Goal: Information Seeking & Learning: Learn about a topic

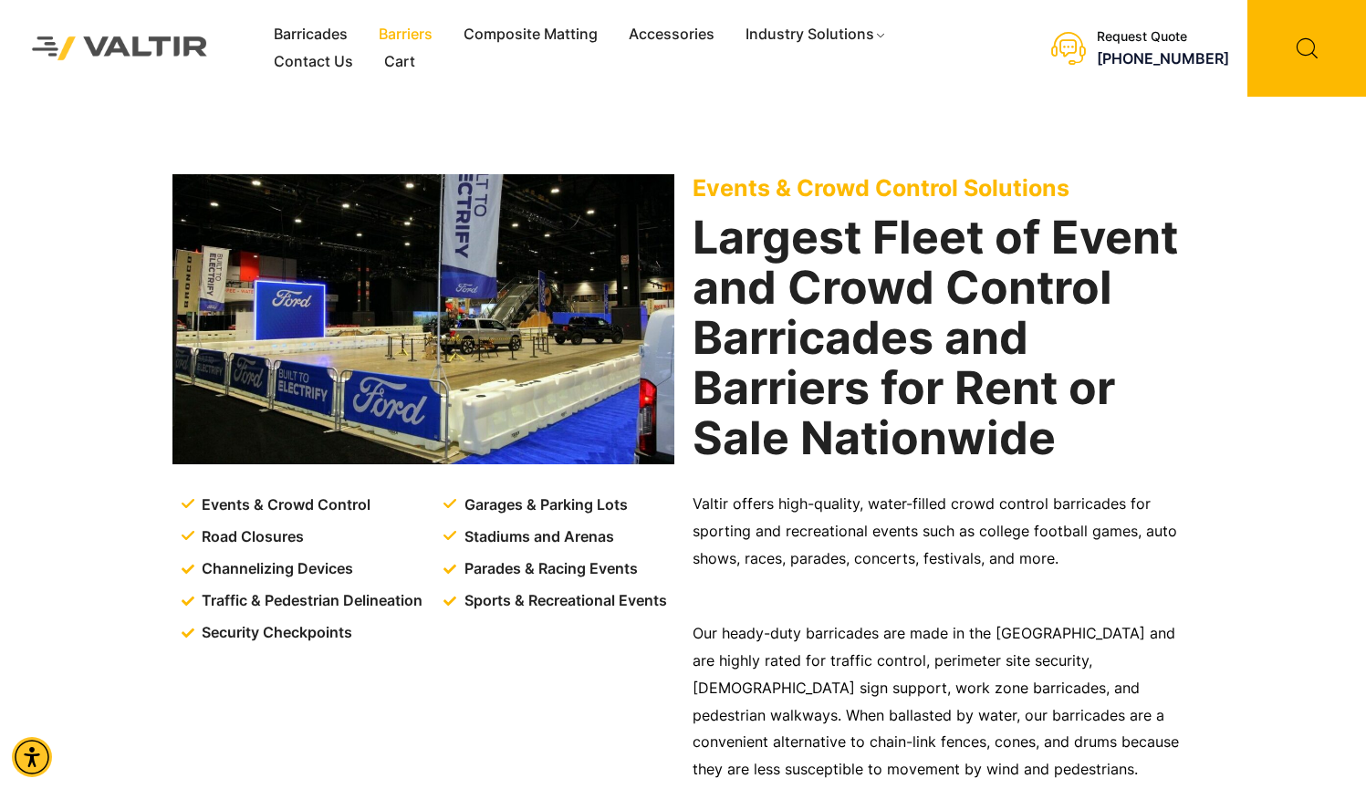
click at [412, 31] on link "Barriers" at bounding box center [405, 34] width 85 height 27
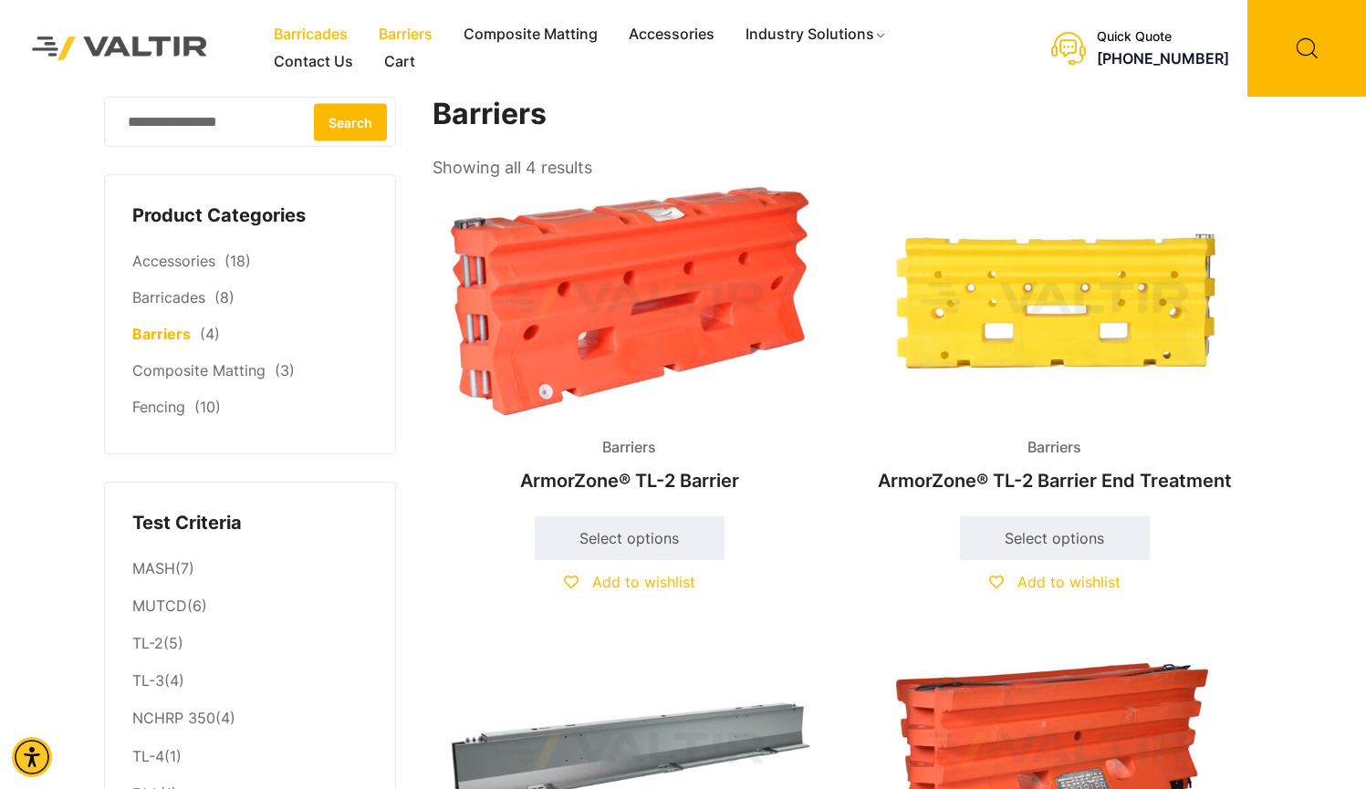
click at [327, 32] on link "Barricades" at bounding box center [310, 34] width 105 height 27
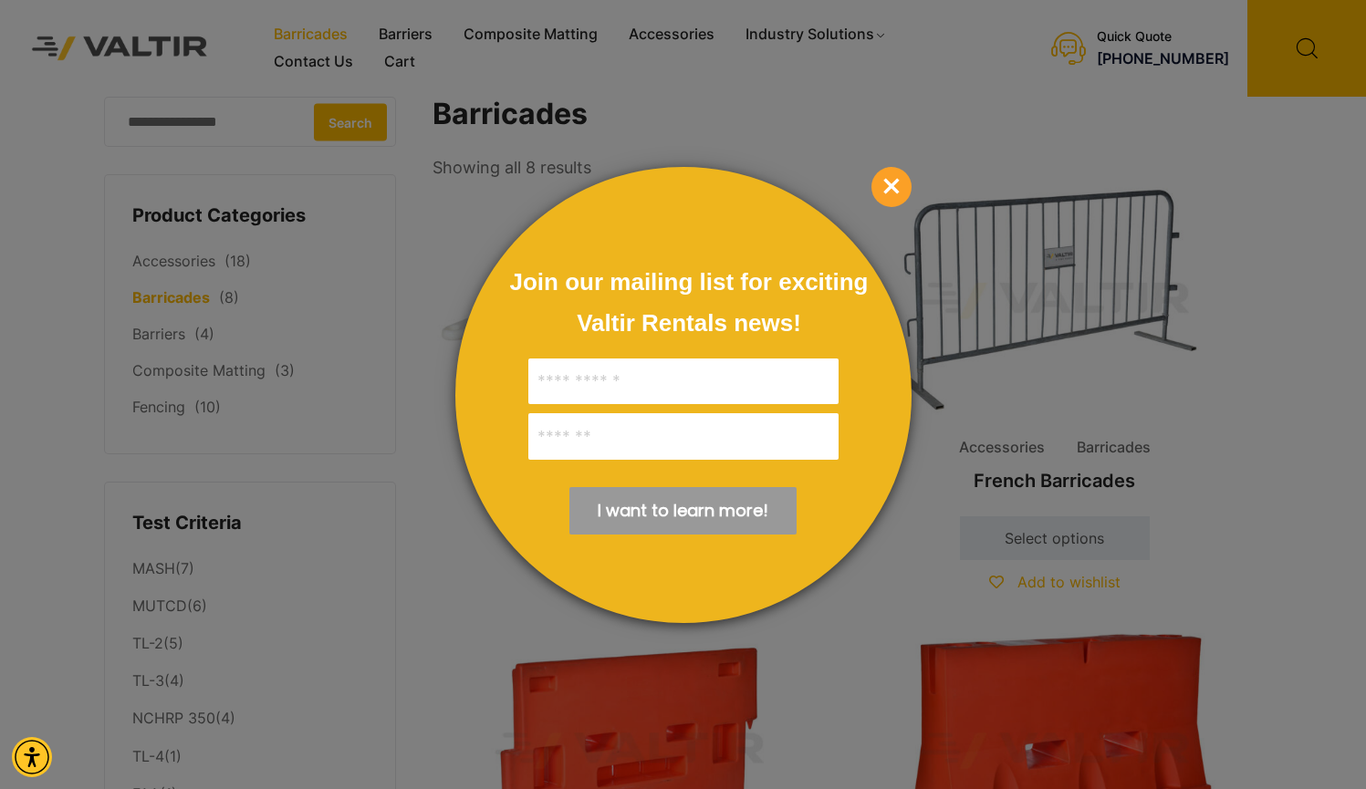
click at [890, 193] on span "×" at bounding box center [891, 187] width 40 height 40
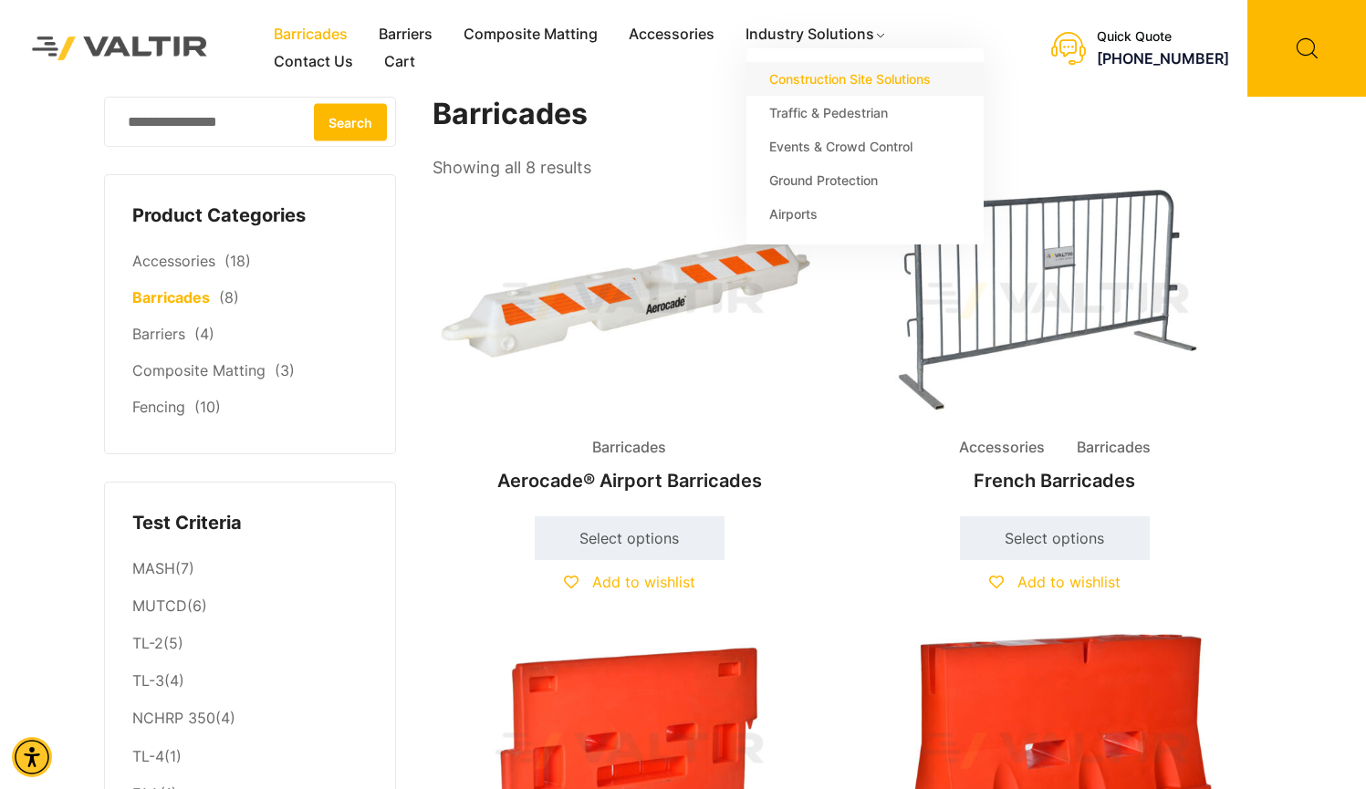
click at [908, 82] on link "Construction Site Solutions" at bounding box center [864, 79] width 237 height 34
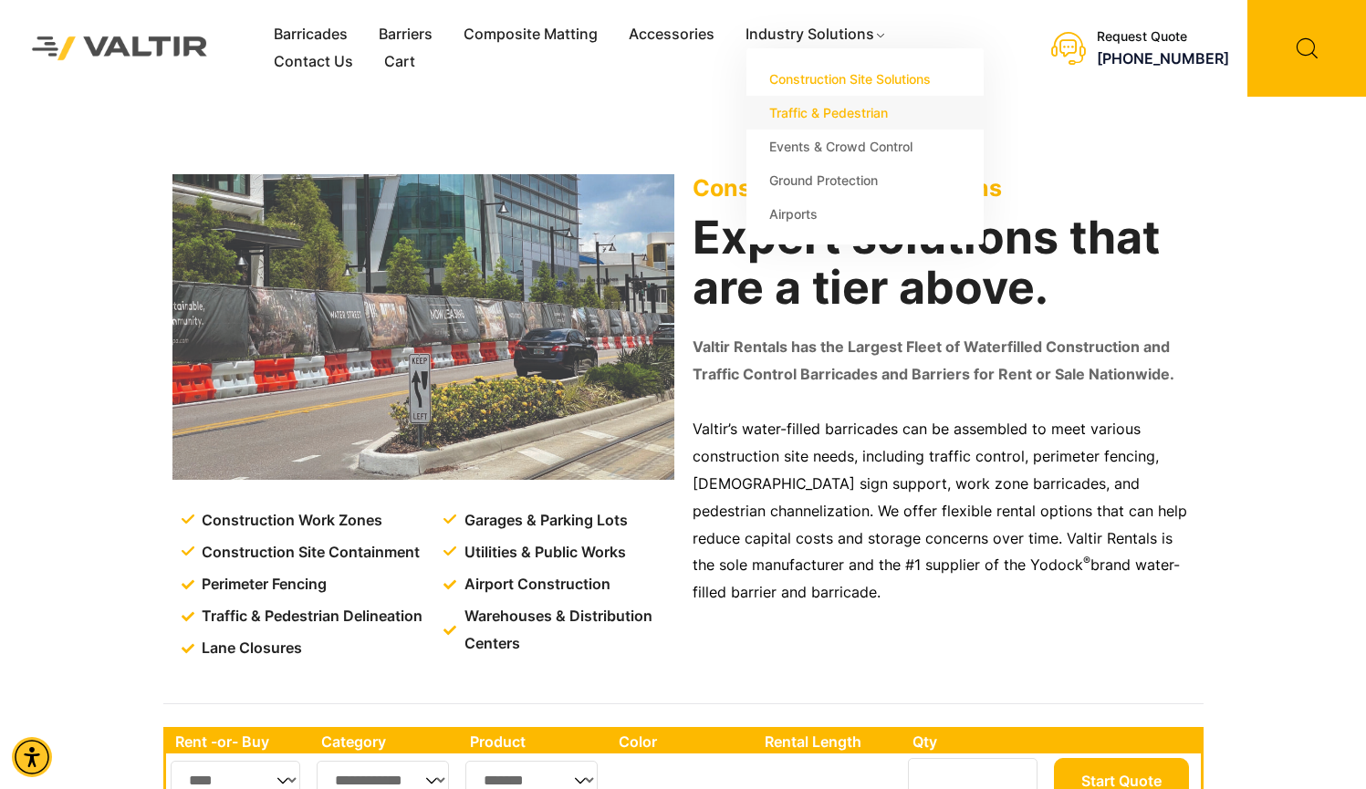
click at [827, 111] on link "Traffic & Pedestrian" at bounding box center [864, 113] width 237 height 34
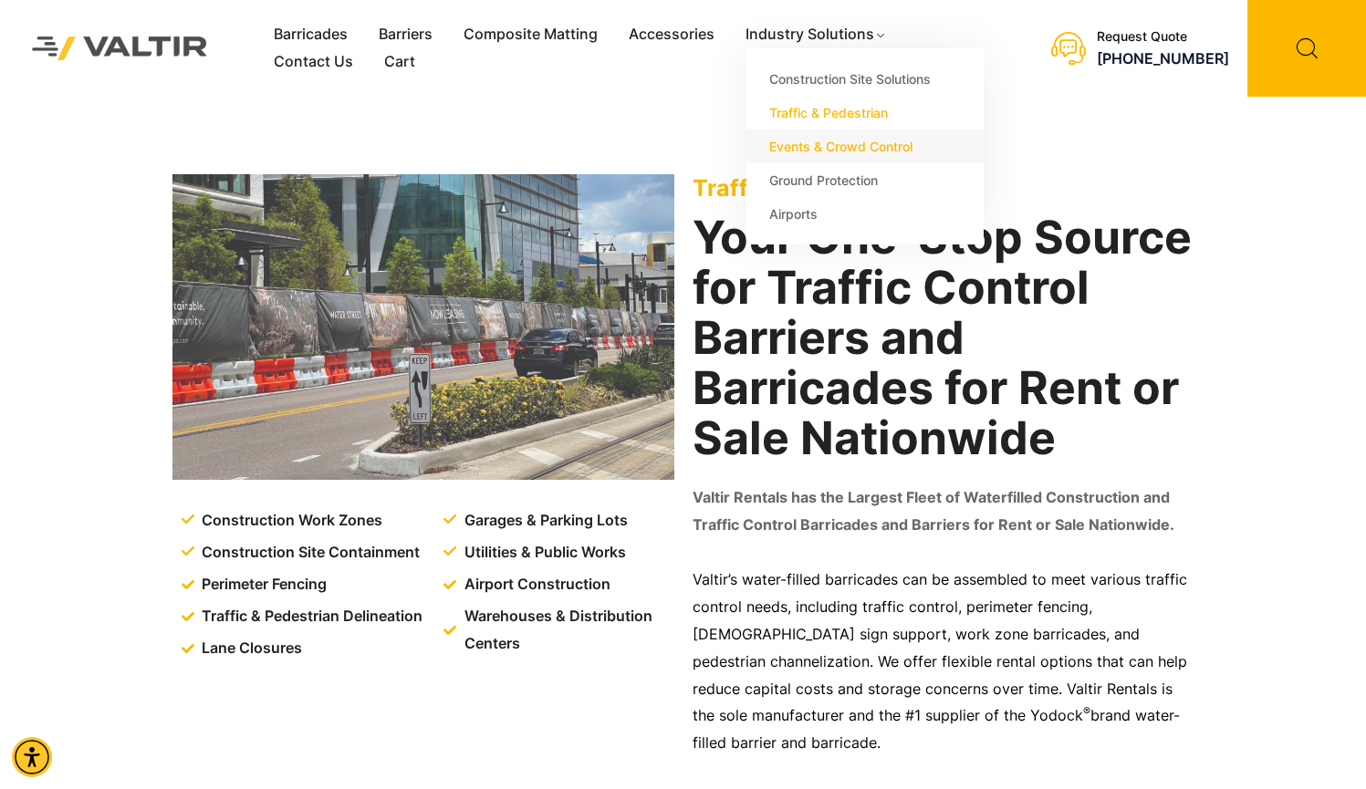
click at [852, 153] on link "Events & Crowd Control" at bounding box center [864, 147] width 237 height 34
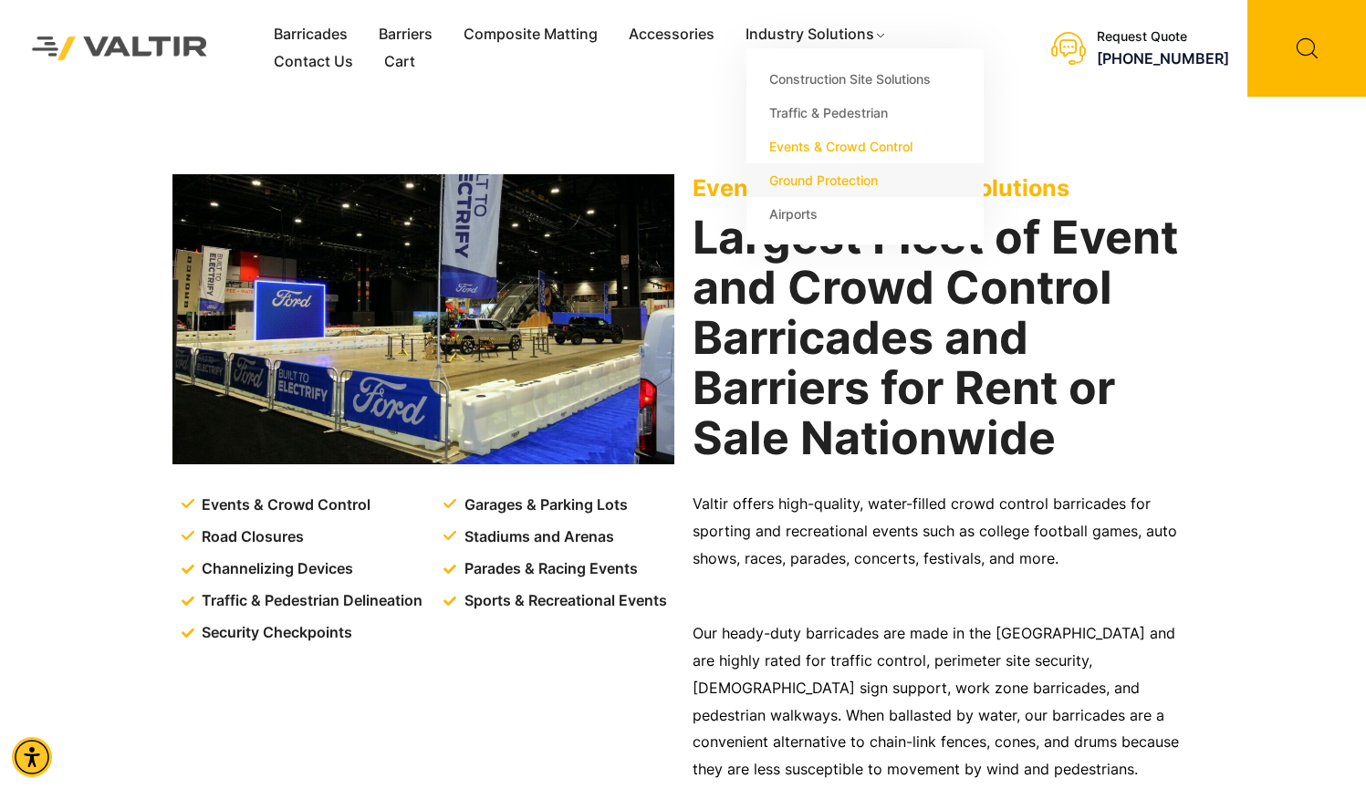
click at [859, 184] on link "Ground Protection" at bounding box center [864, 180] width 237 height 34
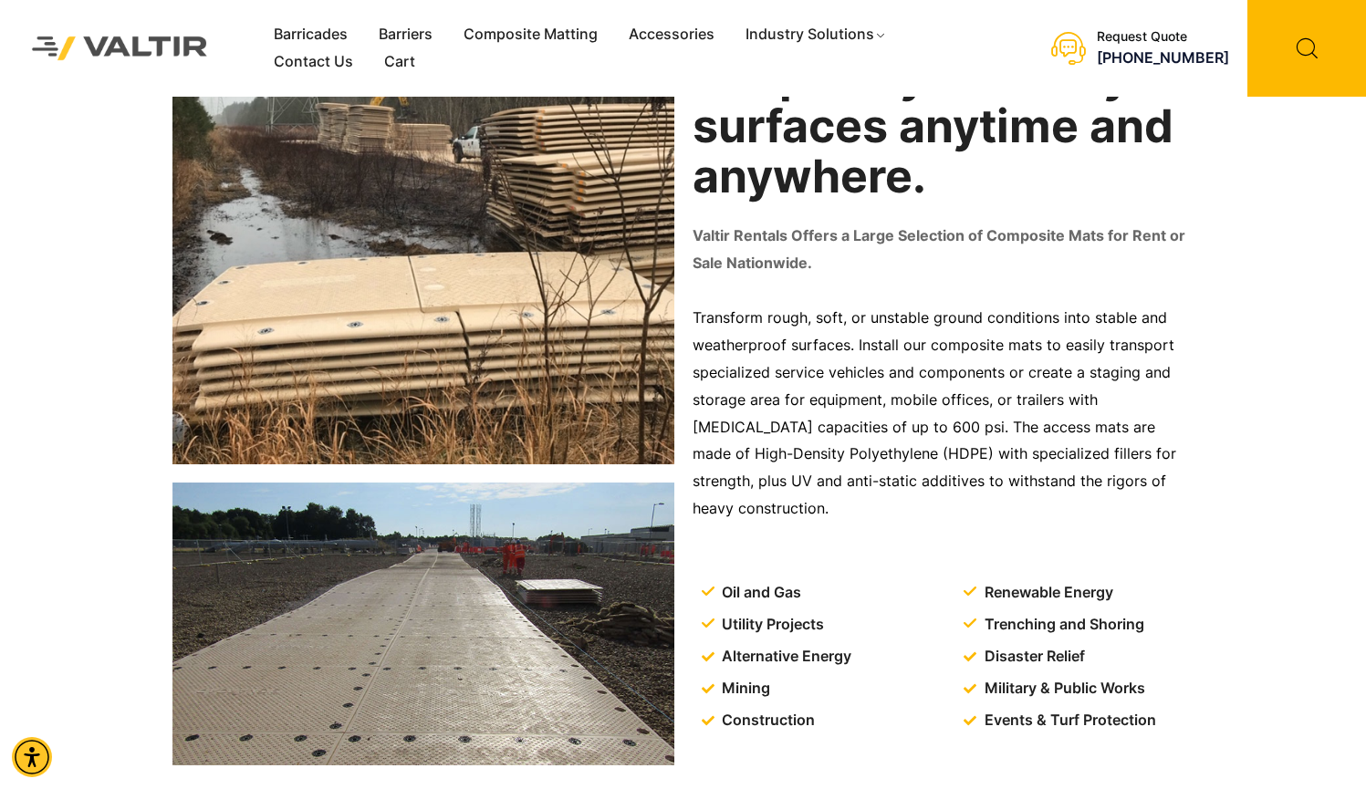
scroll to position [74, 0]
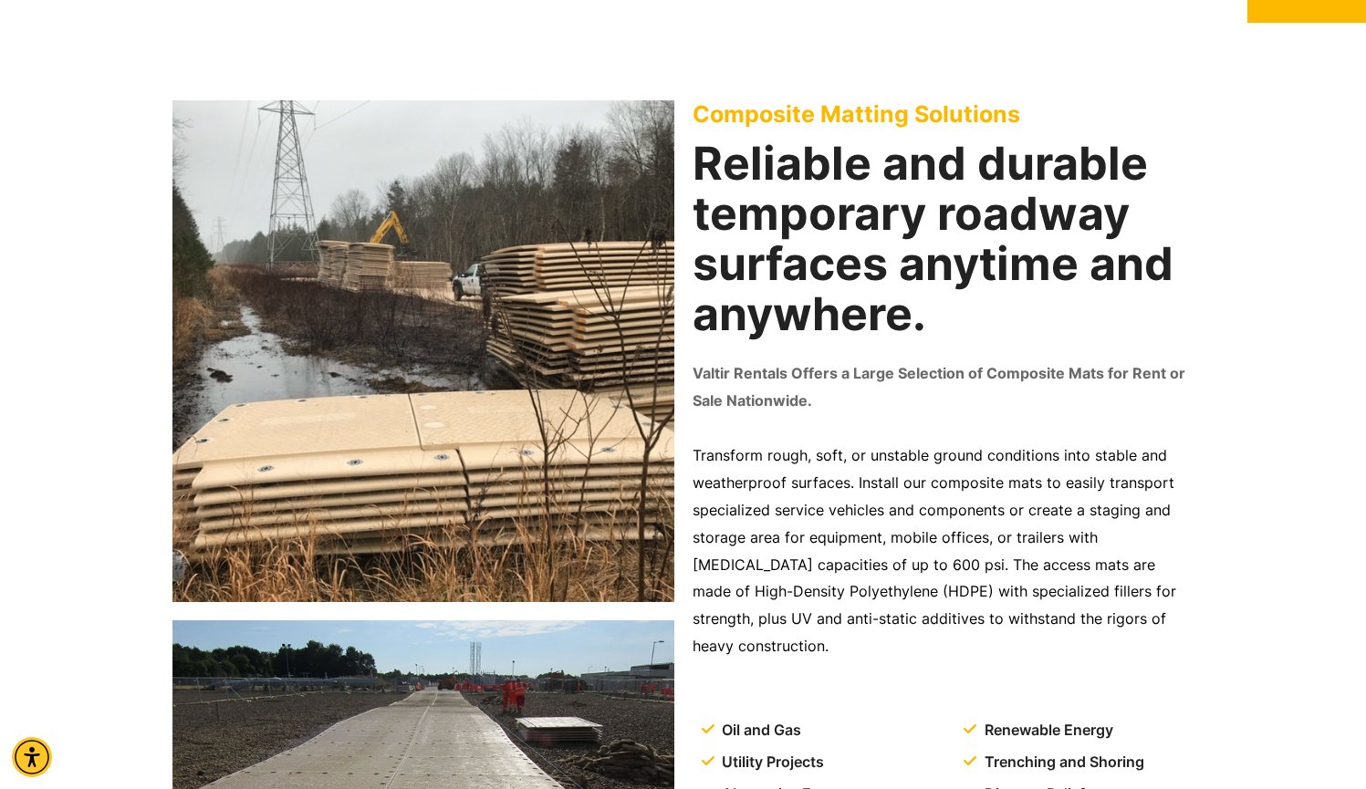
click at [954, 235] on h2 "Reliable and durable temporary roadway surfaces anytime and anywhere." at bounding box center [943, 239] width 502 height 201
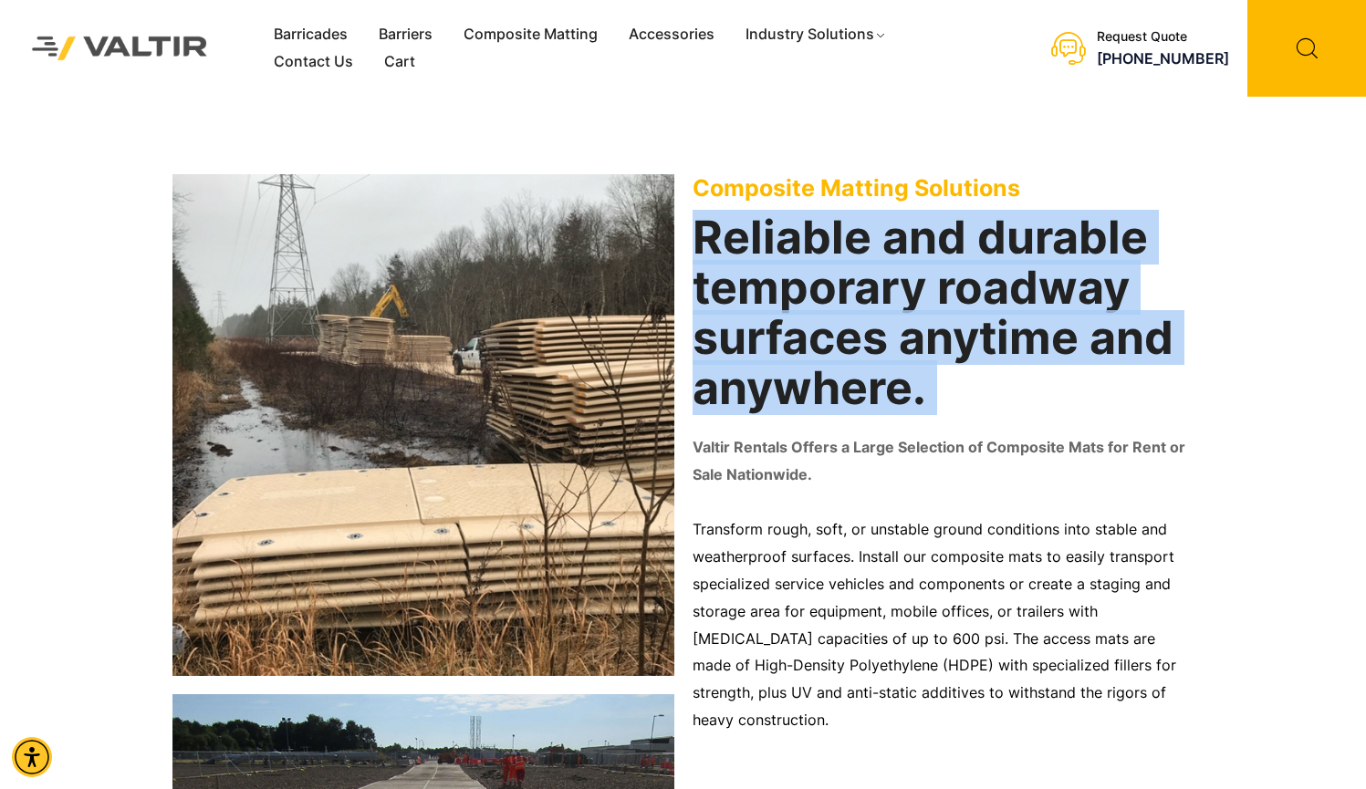
scroll to position [0, 0]
